Goal: Task Accomplishment & Management: Manage account settings

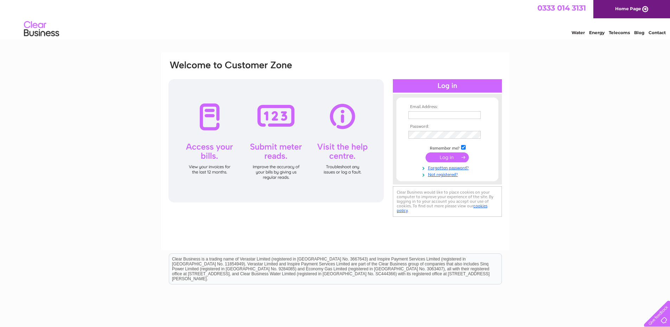
type input "james.myles@longlanedeliveries.co.uk"
click at [446, 156] on input "submit" at bounding box center [447, 157] width 43 height 10
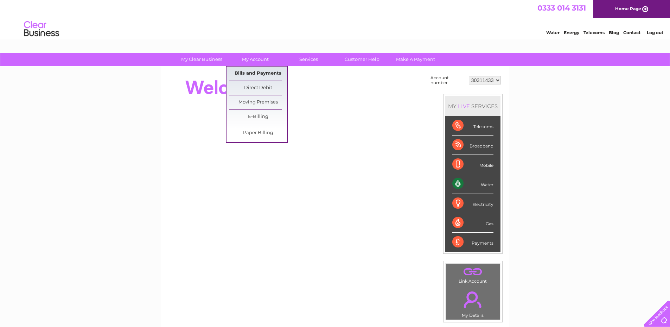
click at [267, 72] on link "Bills and Payments" at bounding box center [258, 74] width 58 height 14
click at [259, 74] on link "Bills and Payments" at bounding box center [258, 74] width 58 height 14
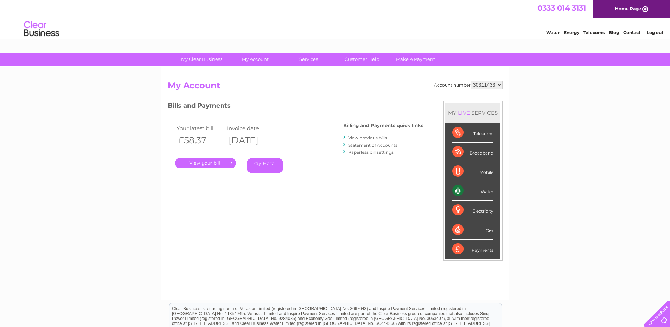
click at [224, 163] on link "." at bounding box center [205, 163] width 61 height 10
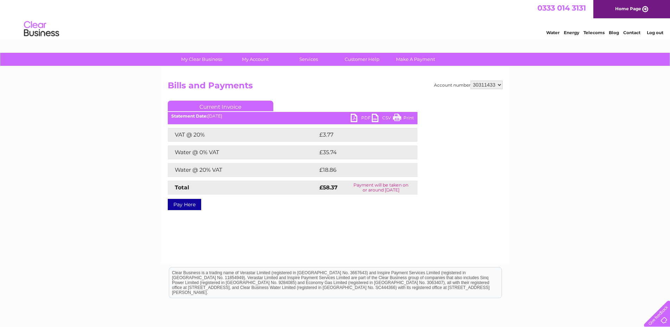
drag, startPoint x: 409, startPoint y: 118, endPoint x: 516, endPoint y: 12, distance: 150.8
click at [409, 118] on link "Print" at bounding box center [403, 119] width 21 height 10
click at [364, 118] on link "PDF" at bounding box center [361, 119] width 21 height 10
